Goal: Register for event/course

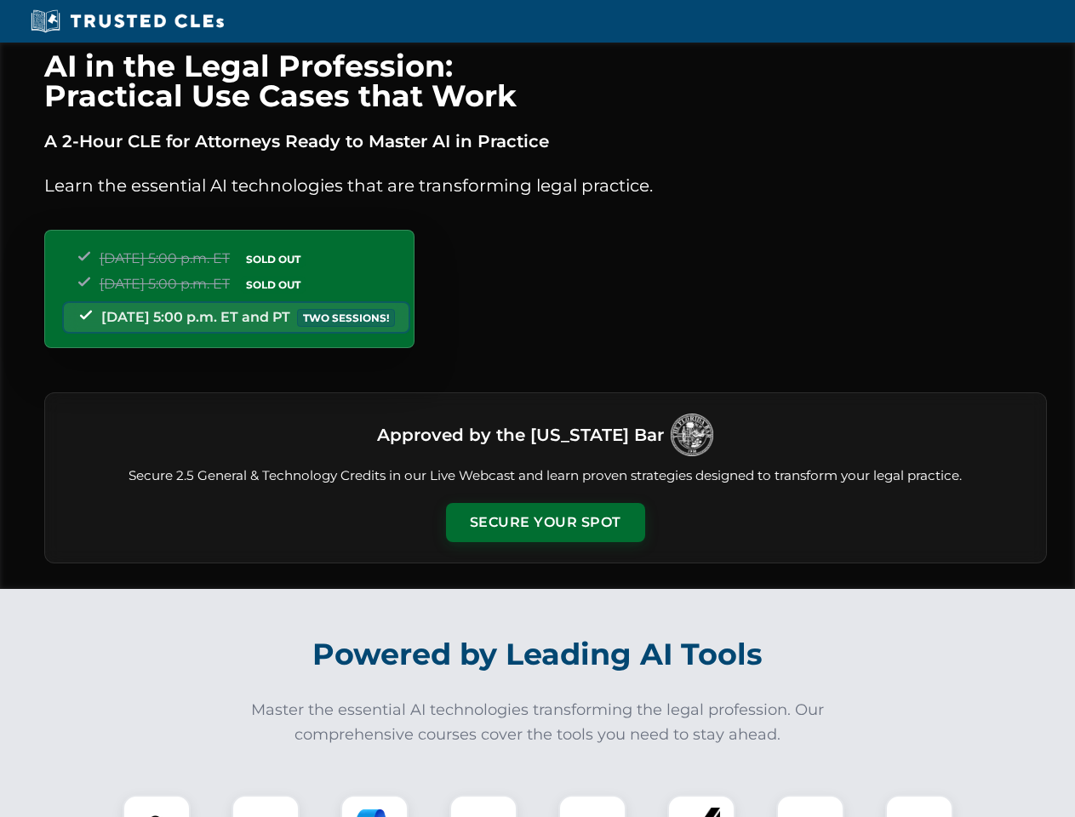
click at [545, 523] on button "Secure Your Spot" at bounding box center [545, 522] width 199 height 39
click at [157, 806] on img at bounding box center [156, 829] width 49 height 49
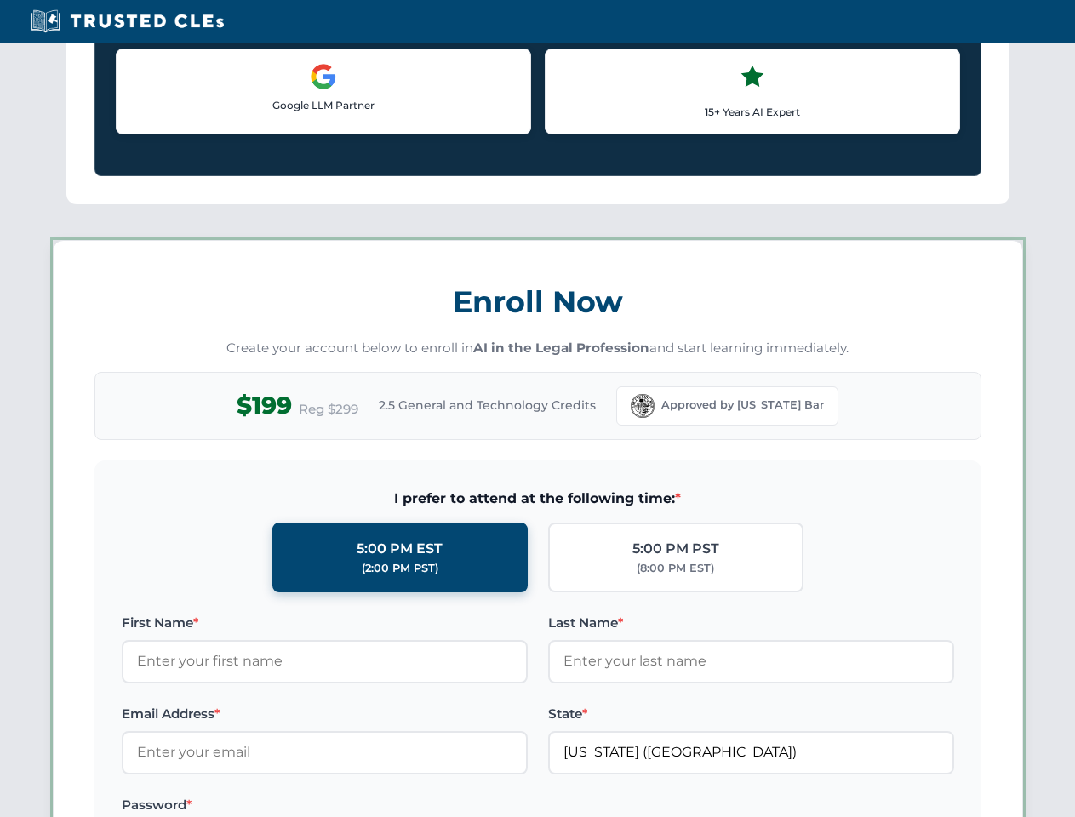
click at [375, 806] on label "Password *" at bounding box center [325, 805] width 406 height 20
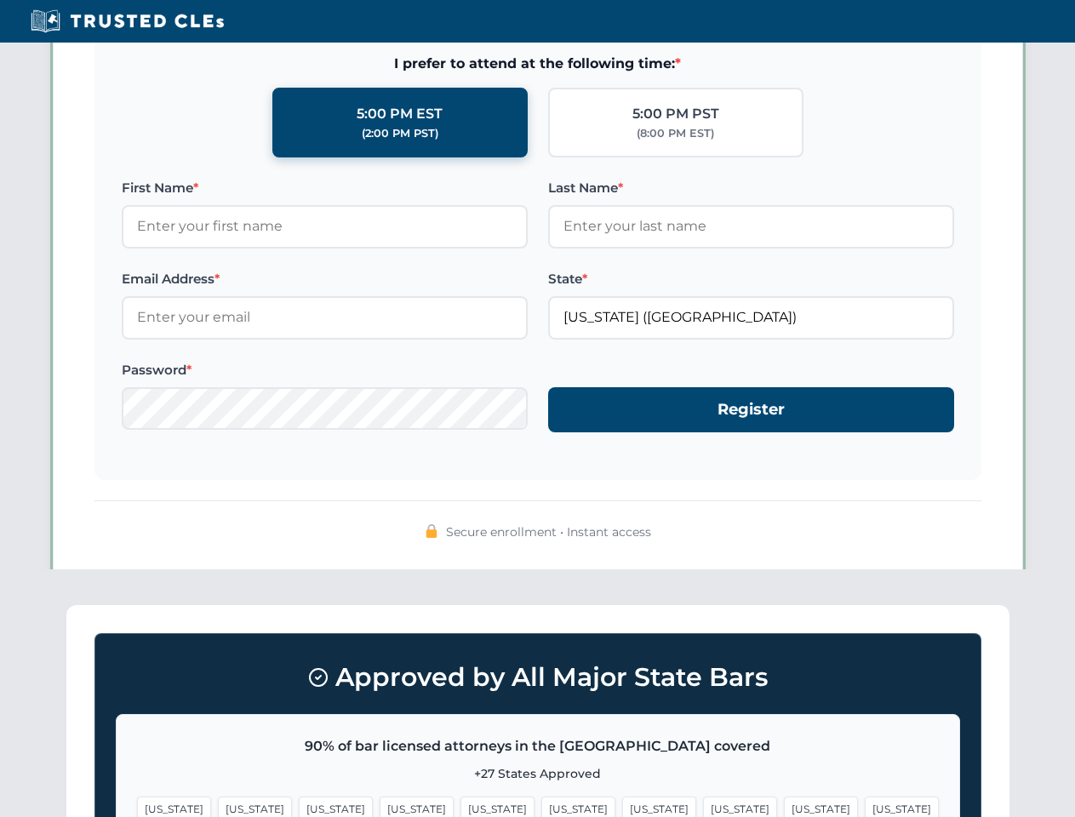
click at [784, 806] on span "[US_STATE]" at bounding box center [821, 809] width 74 height 25
